Goal: Transaction & Acquisition: Book appointment/travel/reservation

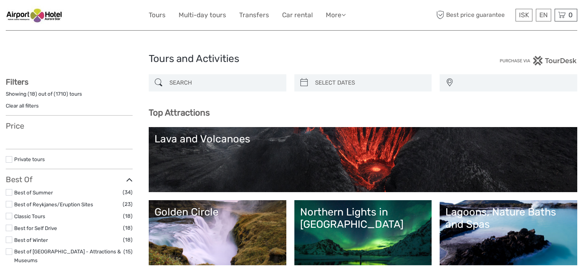
select select
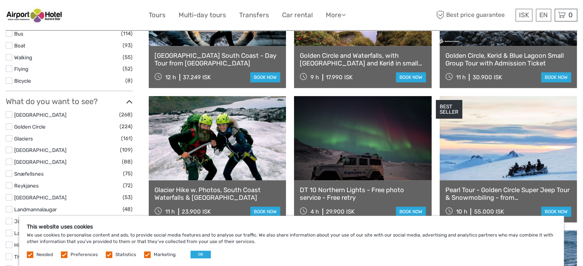
scroll to position [345, 0]
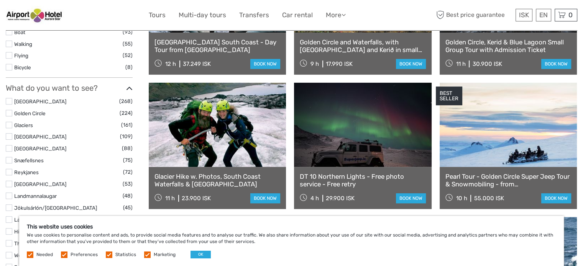
click at [339, 139] on link at bounding box center [362, 125] width 137 height 84
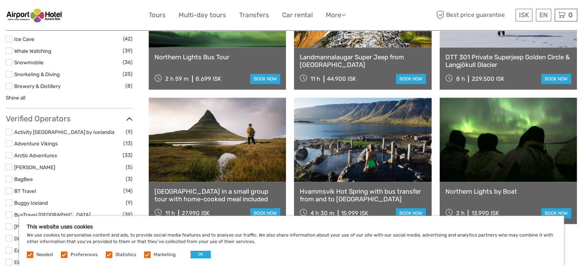
scroll to position [881, 0]
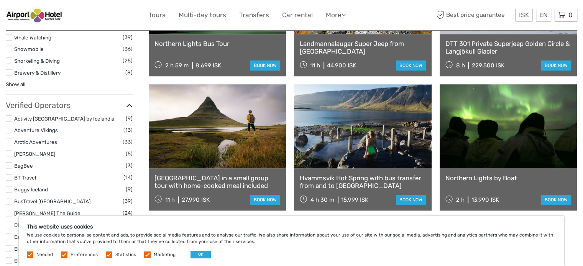
click at [463, 133] on link at bounding box center [507, 126] width 137 height 84
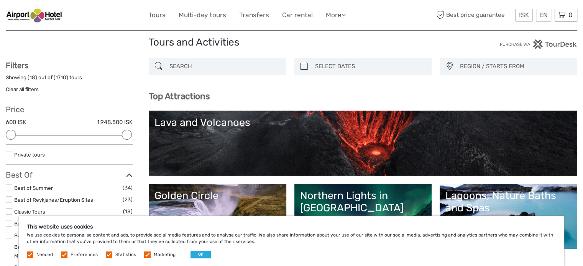
scroll to position [0, 0]
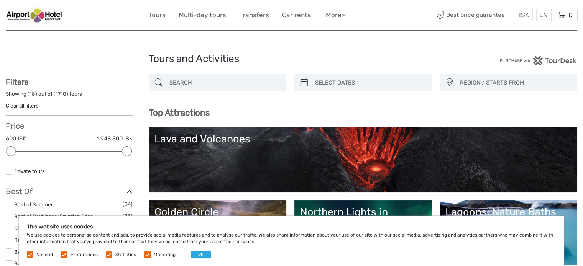
click at [478, 89] on div "REGION / STARTS FROM [GEOGRAPHIC_DATA] East North Northeast [GEOGRAPHIC_DATA] /…" at bounding box center [508, 82] width 138 height 17
click at [480, 85] on span "REGION / STARTS FROM" at bounding box center [514, 83] width 117 height 13
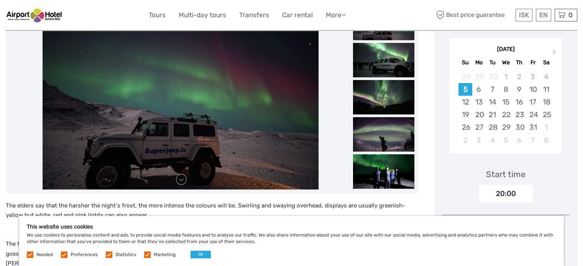
scroll to position [115, 0]
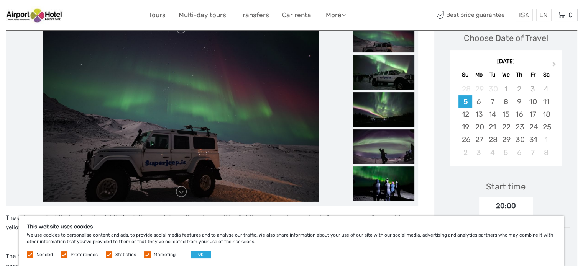
click at [175, 118] on img at bounding box center [181, 110] width 276 height 184
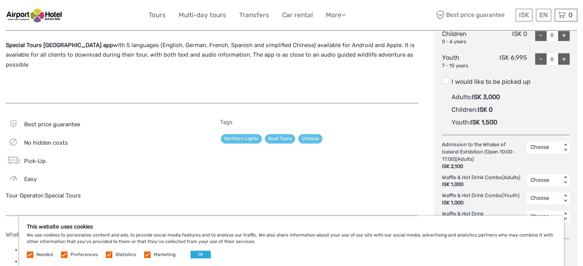
scroll to position [421, 0]
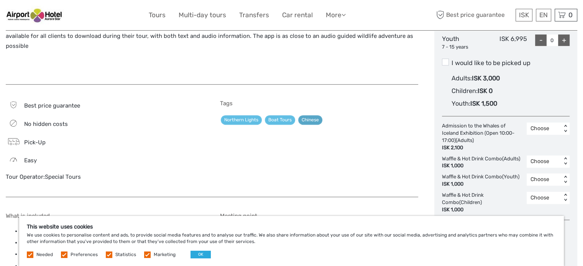
click at [305, 115] on link "Chinese" at bounding box center [310, 120] width 24 height 10
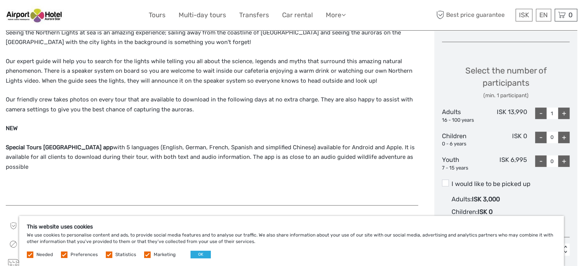
scroll to position [383, 0]
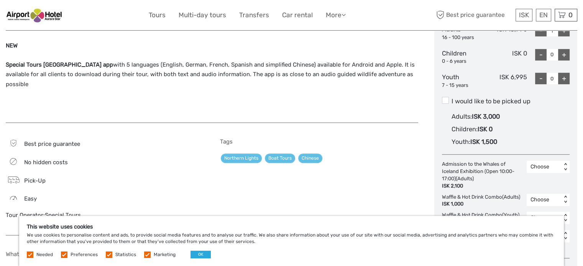
click at [33, 177] on span "Pick-Up" at bounding box center [34, 180] width 21 height 7
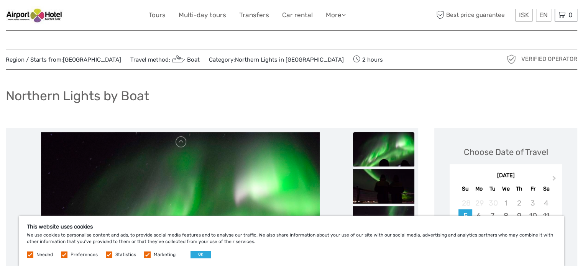
scroll to position [0, 0]
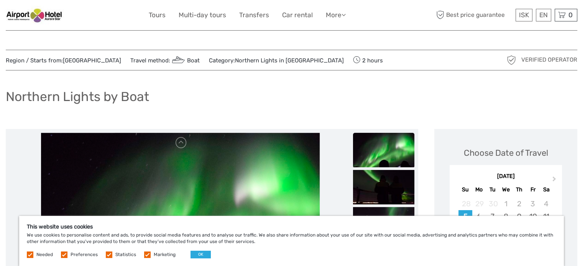
click at [112, 165] on img at bounding box center [180, 225] width 279 height 184
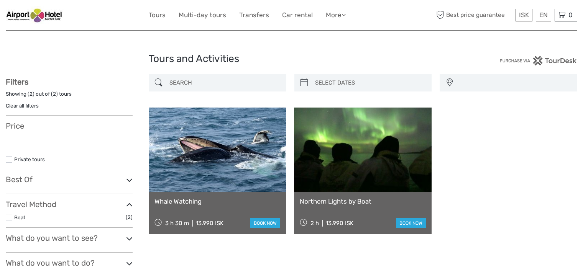
select select
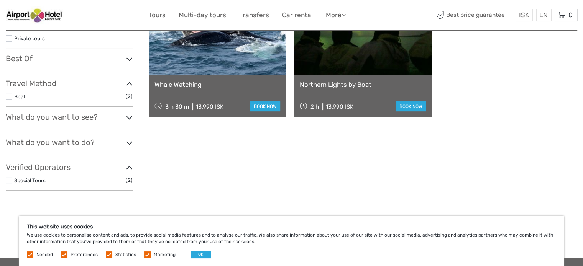
scroll to position [153, 0]
